Goal: Check status

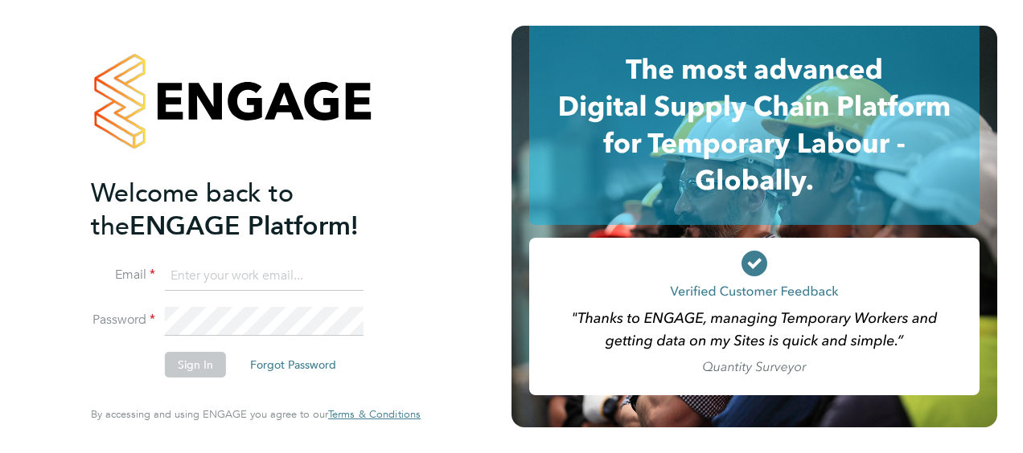
type input "kirsty.gustavson@vistry.co.uk"
click at [199, 367] on button "Sign In" at bounding box center [195, 365] width 61 height 26
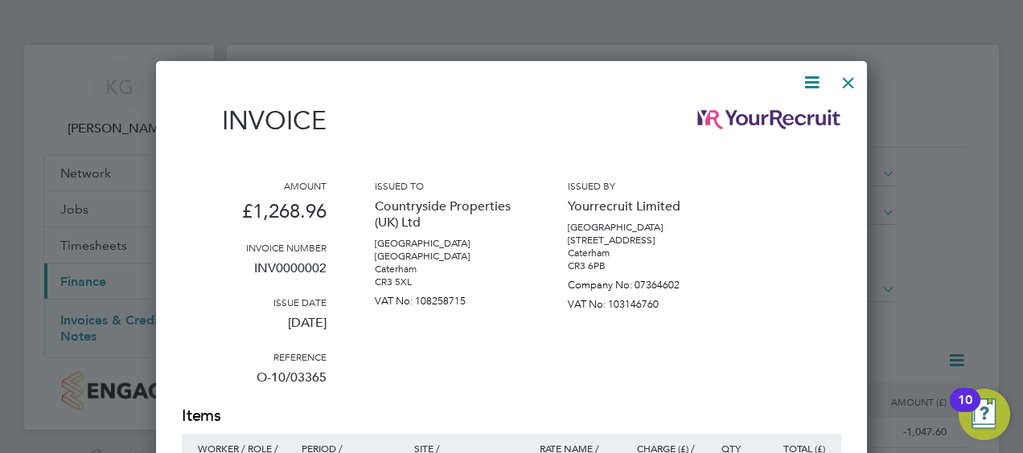
click at [846, 80] on div at bounding box center [848, 78] width 29 height 29
